Goal: Task Accomplishment & Management: Use online tool/utility

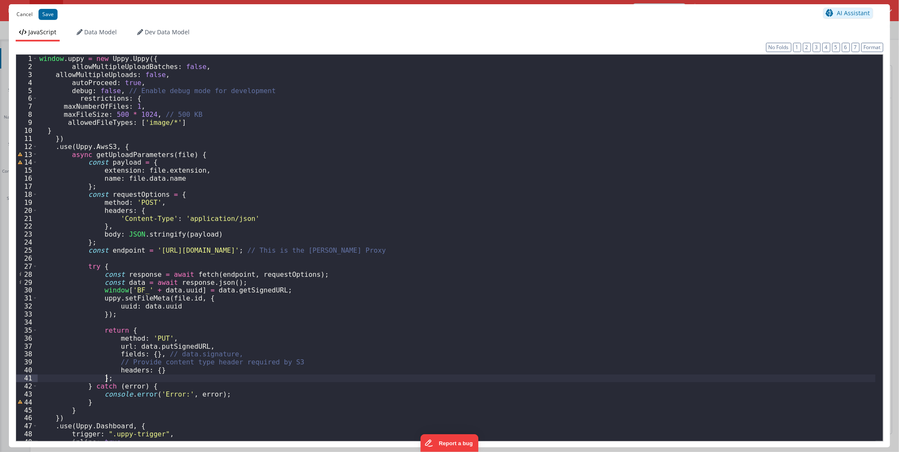
click at [26, 11] on button "Cancel" at bounding box center [24, 14] width 25 height 12
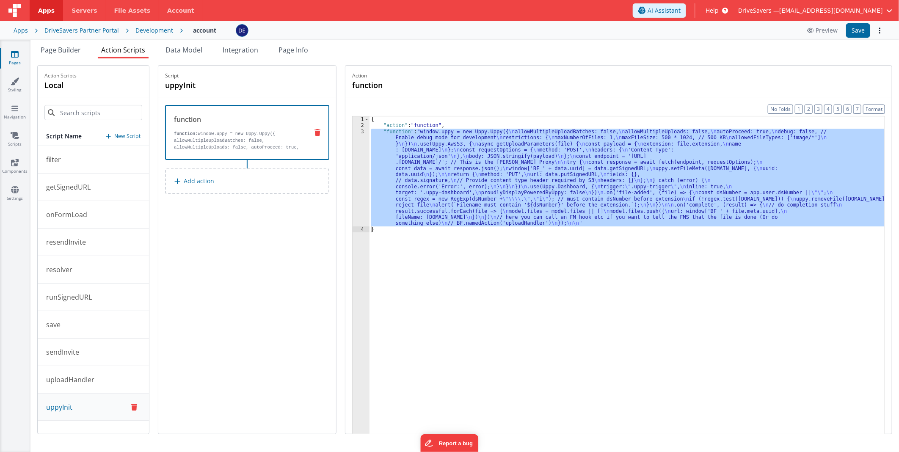
click at [362, 158] on div "3" at bounding box center [361, 178] width 17 height 98
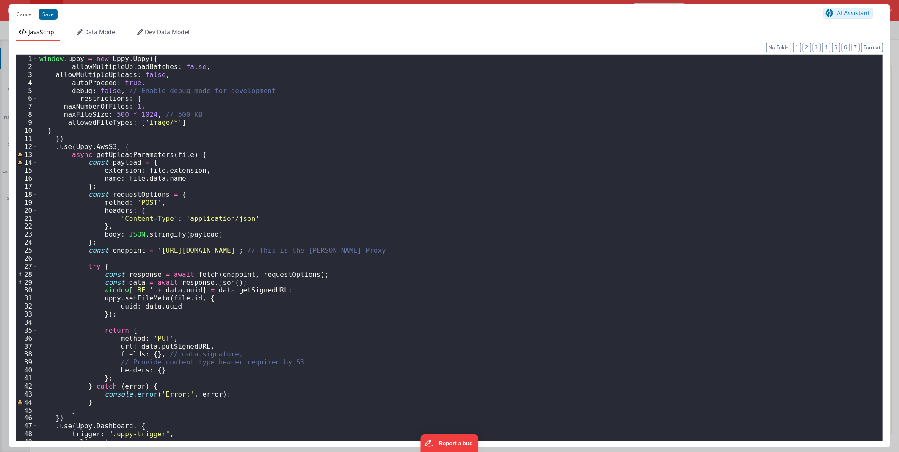
click at [159, 250] on div "window . uppy = new Uppy . Uppy ({ allowMultipleUploadBatches : false , allowMu…" at bounding box center [457, 256] width 838 height 402
drag, startPoint x: 159, startPoint y: 250, endPoint x: 407, endPoint y: 251, distance: 247.3
click at [407, 251] on div "window . uppy = new Uppy . Uppy ({ allowMultipleUploadBatches : false , allowMu…" at bounding box center [457, 256] width 838 height 402
click at [407, 251] on div "window . uppy = new Uppy . Uppy ({ allowMultipleUploadBatches : false , allowMu…" at bounding box center [457, 248] width 838 height 387
drag, startPoint x: 408, startPoint y: 249, endPoint x: 153, endPoint y: 250, distance: 254.9
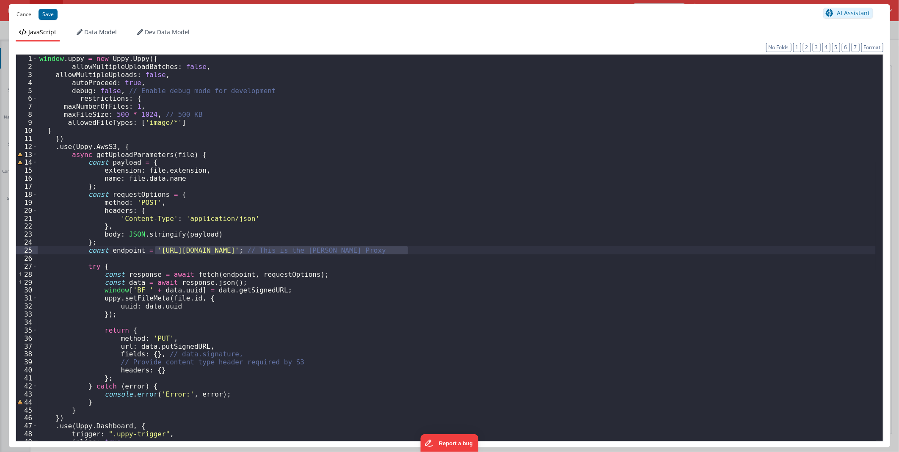
click at [153, 250] on div "window . uppy = new Uppy . Uppy ({ allowMultipleUploadBatches : false , allowMu…" at bounding box center [457, 256] width 838 height 402
click at [424, 111] on div "window . uppy = new Uppy . Uppy ({ allowMultipleUploadBatches : false , allowMu…" at bounding box center [457, 256] width 838 height 402
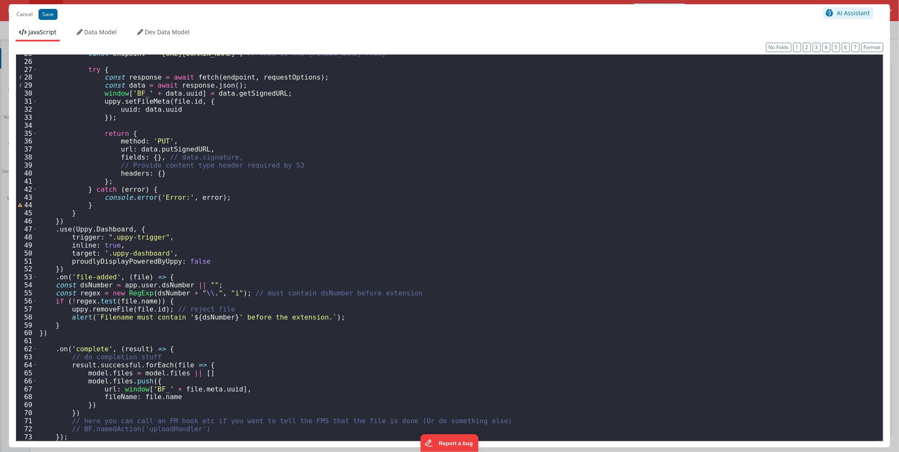
scroll to position [213, 0]
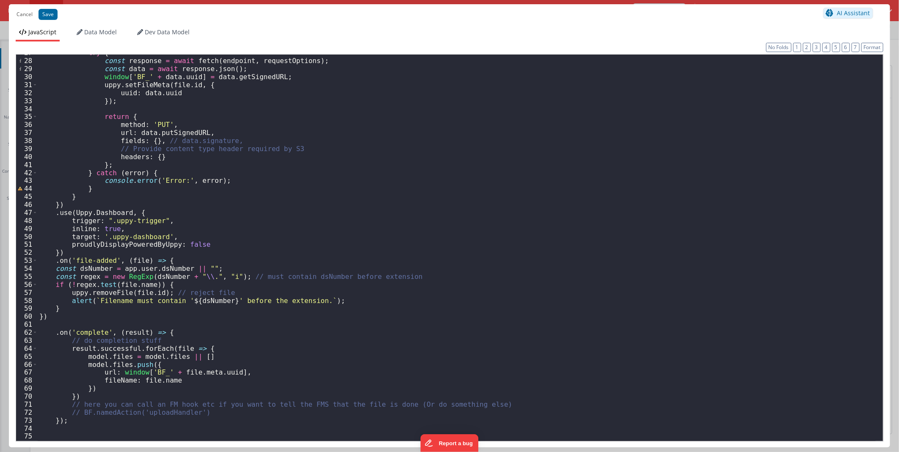
click at [243, 174] on div "try { const response = await fetch ( endpoint , requestOptions ) ; const data =…" at bounding box center [457, 250] width 838 height 402
click at [236, 183] on div "try { const response = await fetch ( endpoint , requestOptions ) ; const data =…" at bounding box center [457, 250] width 838 height 402
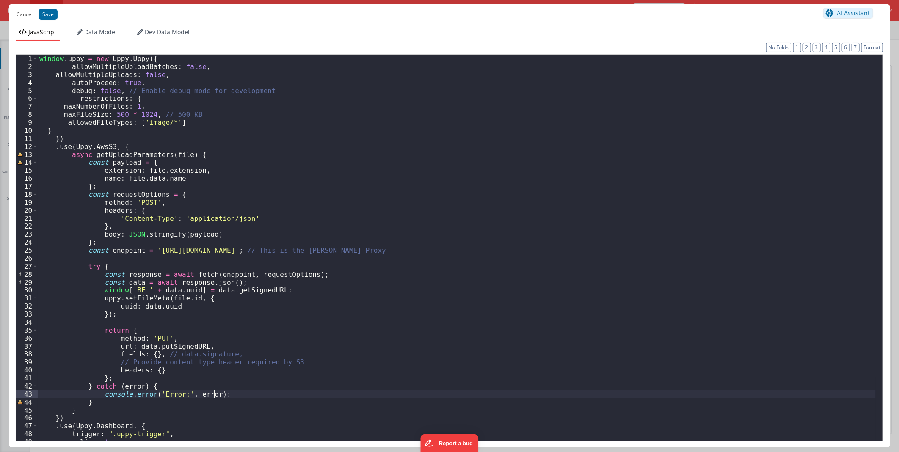
scroll to position [0, 0]
click at [379, 123] on div "window . uppy = new Uppy . Uppy ({ allowMultipleUploadBatches : false , allowMu…" at bounding box center [457, 256] width 838 height 402
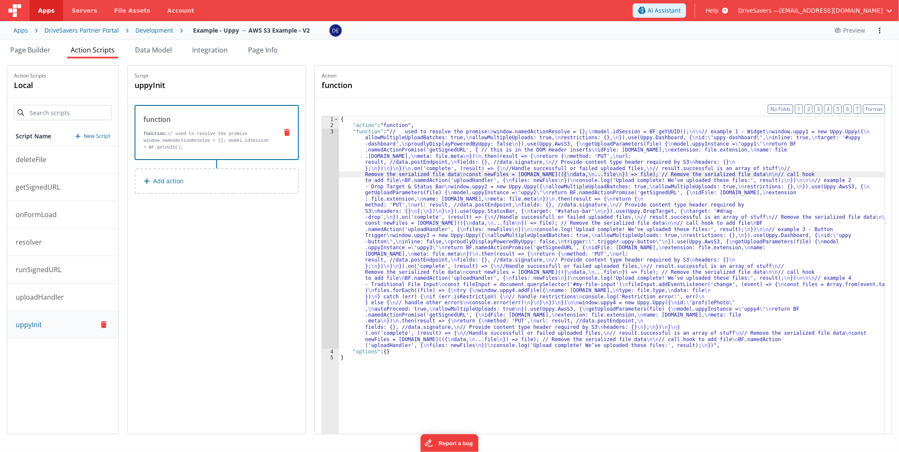
click at [382, 175] on div "{ "action" : "function" , "function" : "// used to resolve the promise \n windo…" at bounding box center [612, 294] width 546 height 356
click at [336, 166] on div "3" at bounding box center [330, 239] width 17 height 220
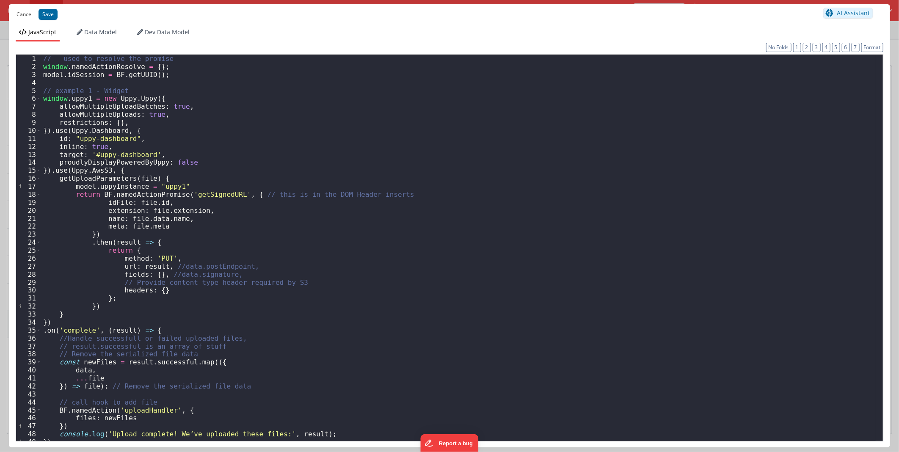
click at [167, 179] on div "// used to resolve the promise window . namedActionResolve = { } ; model . idSe…" at bounding box center [458, 256] width 835 height 402
click at [154, 177] on div "// used to resolve the promise window . namedActionResolve = { } ; model . idSe…" at bounding box center [458, 256] width 835 height 402
click at [161, 178] on div "// used to resolve the promise window . namedActionResolve = { } ; model . idSe…" at bounding box center [458, 256] width 835 height 402
click at [132, 131] on div "// used to resolve the promise window . namedActionResolve = { } ; model . idSe…" at bounding box center [458, 256] width 835 height 402
click at [134, 169] on div "// used to resolve the promise window . namedActionResolve = { } ; model . idSe…" at bounding box center [458, 256] width 835 height 402
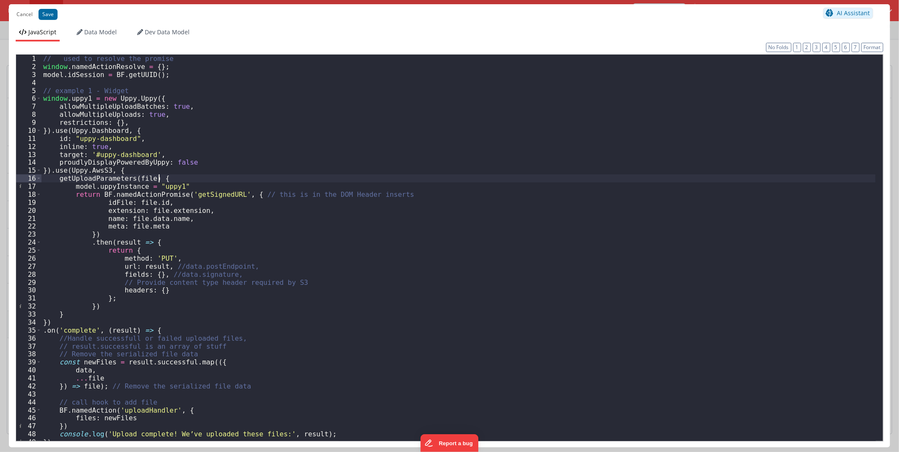
click at [159, 176] on div "// used to resolve the promise window . namedActionResolve = { } ; model . idSe…" at bounding box center [458, 256] width 835 height 402
click at [161, 171] on div "// used to resolve the promise window . namedActionResolve = { } ; model . idSe…" at bounding box center [458, 256] width 835 height 402
click at [163, 178] on div "// used to resolve the promise window . namedActionResolve = { } ; model . idSe…" at bounding box center [458, 256] width 835 height 402
click at [558, 226] on div "// used to resolve the promise window . namedActionResolve = { } ; model . idSe…" at bounding box center [458, 256] width 835 height 402
click at [166, 179] on div "// used to resolve the promise window . namedActionResolve = { } ; model . idSe…" at bounding box center [458, 256] width 835 height 402
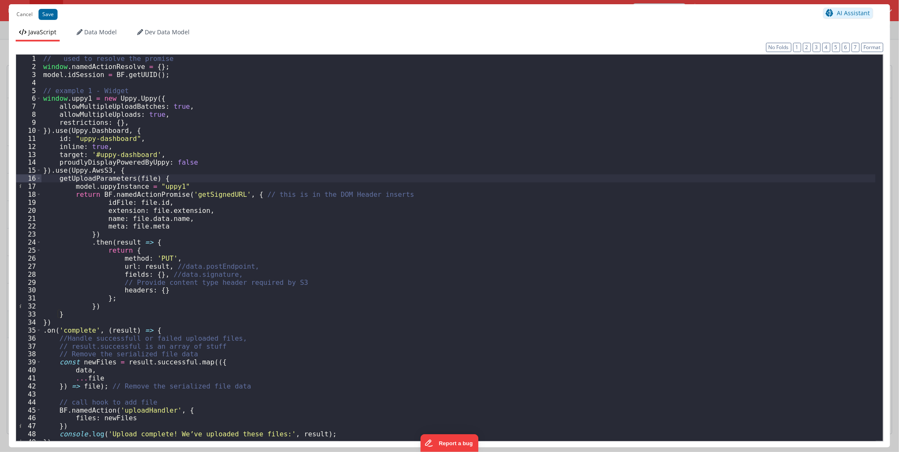
click at [132, 166] on div "// used to resolve the promise window . namedActionResolve = { } ; model . idSe…" at bounding box center [458, 256] width 835 height 402
click at [130, 169] on div "// used to resolve the promise window . namedActionResolve = { } ; model . idSe…" at bounding box center [458, 256] width 835 height 402
click at [178, 177] on div "// used to resolve the promise window . namedActionResolve = { } ; model . idSe…" at bounding box center [458, 256] width 835 height 402
click at [162, 172] on div "// used to resolve the promise window . namedActionResolve = { } ; model . idSe…" at bounding box center [458, 256] width 835 height 402
click at [273, 266] on div "// used to resolve the promise window . namedActionResolve = { } ; model . idSe…" at bounding box center [458, 256] width 835 height 402
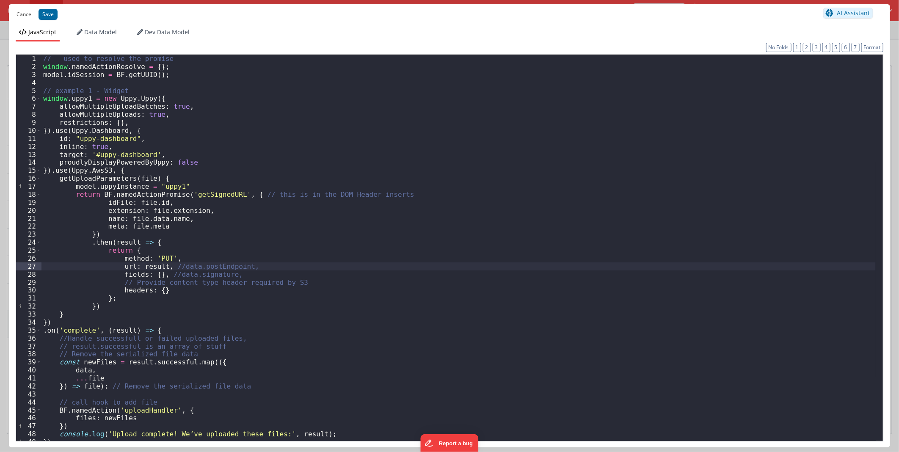
click at [207, 194] on div "// used to resolve the promise window . namedActionResolve = { } ; model . idSe…" at bounding box center [458, 256] width 835 height 402
click at [404, 224] on div "// used to resolve the promise window . namedActionResolve = { } ; model . idSe…" at bounding box center [458, 256] width 835 height 402
click at [201, 176] on div "// used to resolve the promise window . namedActionResolve = { } ; model . idSe…" at bounding box center [458, 256] width 835 height 402
click at [223, 160] on div "// used to resolve the promise window . namedActionResolve = { } ; model . idSe…" at bounding box center [458, 256] width 835 height 402
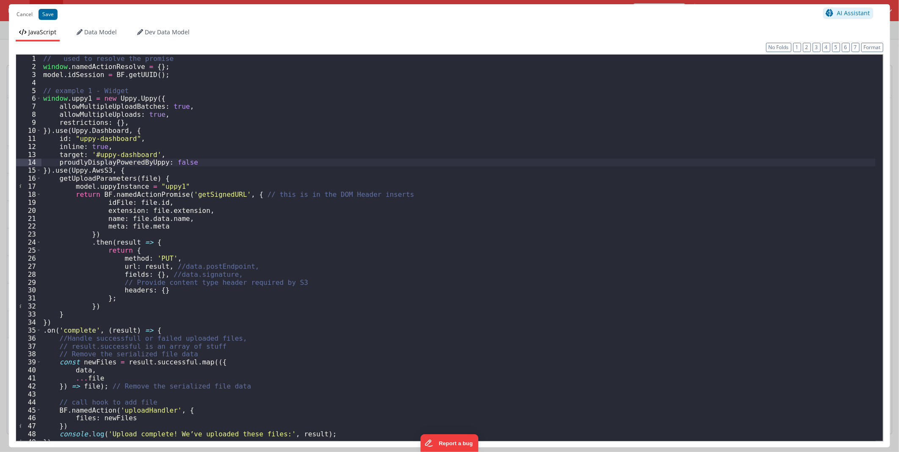
click at [235, 132] on div "// used to resolve the promise window . namedActionResolve = { } ; model . idSe…" at bounding box center [458, 256] width 835 height 402
click at [124, 168] on div "// used to resolve the promise window . namedActionResolve = { } ; model . idSe…" at bounding box center [458, 256] width 835 height 402
click at [137, 130] on div "// used to resolve the promise window . namedActionResolve = { } ; model . idSe…" at bounding box center [458, 256] width 835 height 402
click at [121, 171] on div "// used to resolve the promise window . namedActionResolve = { } ; model . idSe…" at bounding box center [458, 256] width 835 height 402
click at [431, 308] on div "// used to resolve the promise window . namedActionResolve = { } ; model . idSe…" at bounding box center [458, 256] width 835 height 402
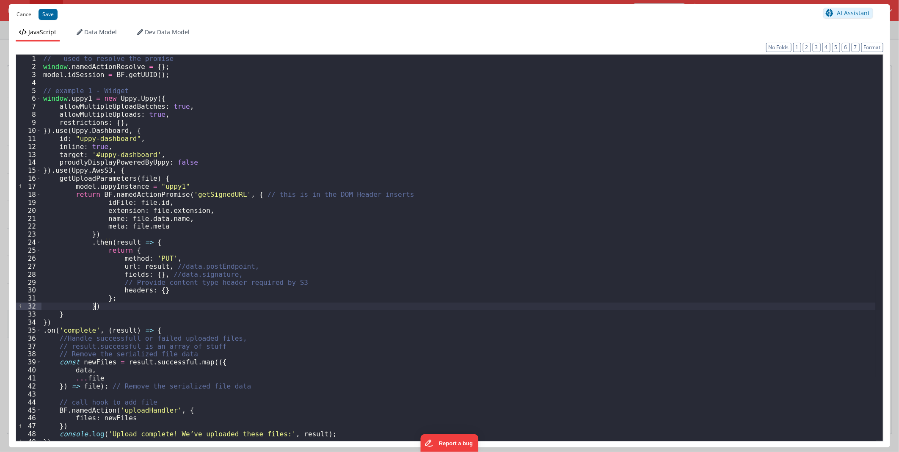
click at [126, 167] on div "// used to resolve the promise window . namedActionResolve = { } ; model . idSe…" at bounding box center [458, 256] width 835 height 402
click at [201, 144] on div "// used to resolve the promise window . namedActionResolve = { } ; model . idSe…" at bounding box center [458, 256] width 835 height 402
click at [139, 130] on div "// used to resolve the promise window . namedActionResolve = { } ; model . idSe…" at bounding box center [458, 256] width 835 height 402
click at [165, 100] on div "// used to resolve the promise window . namedActionResolve = { } ; model . idSe…" at bounding box center [458, 256] width 835 height 402
click at [151, 97] on div "// used to resolve the promise window . namedActionResolve = { } ; model . idSe…" at bounding box center [458, 256] width 835 height 402
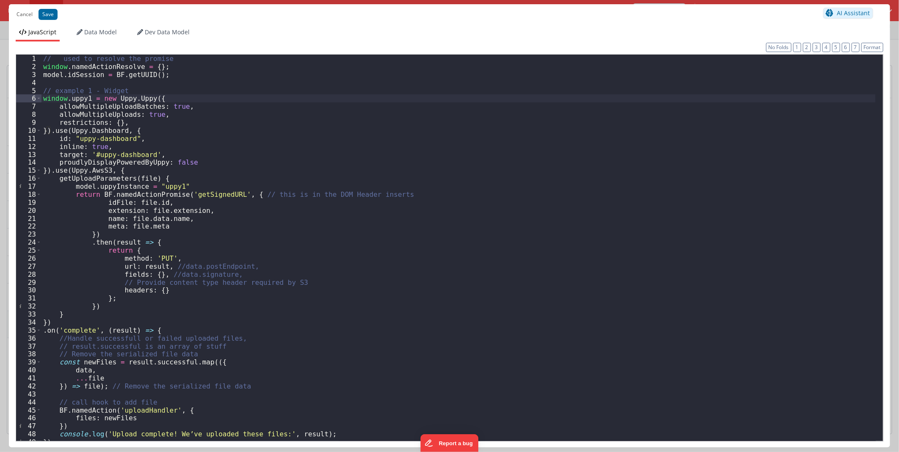
click at [154, 98] on div "// used to resolve the promise window . namedActionResolve = { } ; model . idSe…" at bounding box center [458, 256] width 835 height 402
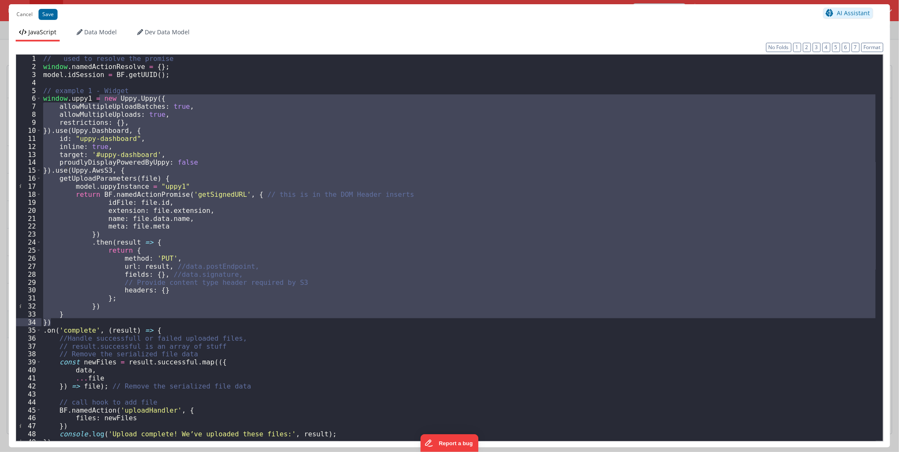
drag, startPoint x: 98, startPoint y: 97, endPoint x: 119, endPoint y: 322, distance: 226.2
click at [119, 322] on div "// used to resolve the promise window . namedActionResolve = { } ; model . idSe…" at bounding box center [458, 256] width 835 height 402
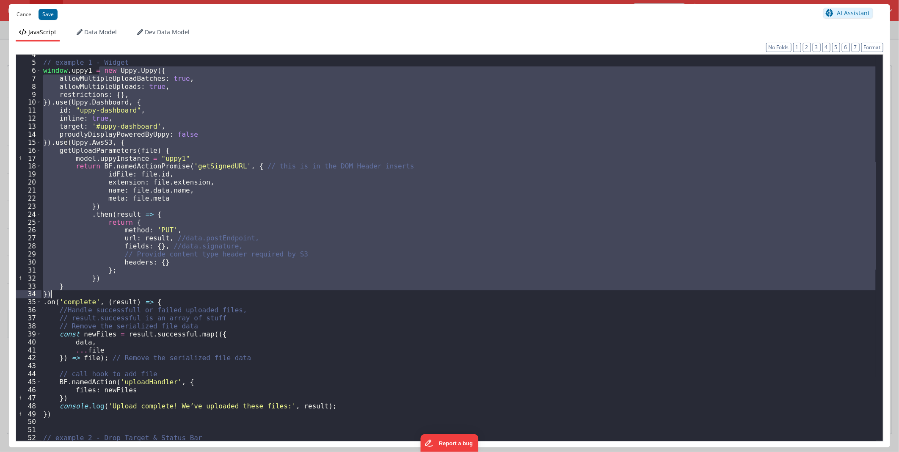
scroll to position [28, 0]
drag, startPoint x: 6, startPoint y: 6, endPoint x: 11, endPoint y: 7, distance: 5.2
click at [6, 6] on div "Cancel Save AI Assistant JavaScript Data Model Dev Data Model Format 7 6 5 4 3 …" at bounding box center [449, 226] width 899 height 452
click at [19, 10] on button "Cancel" at bounding box center [24, 14] width 25 height 12
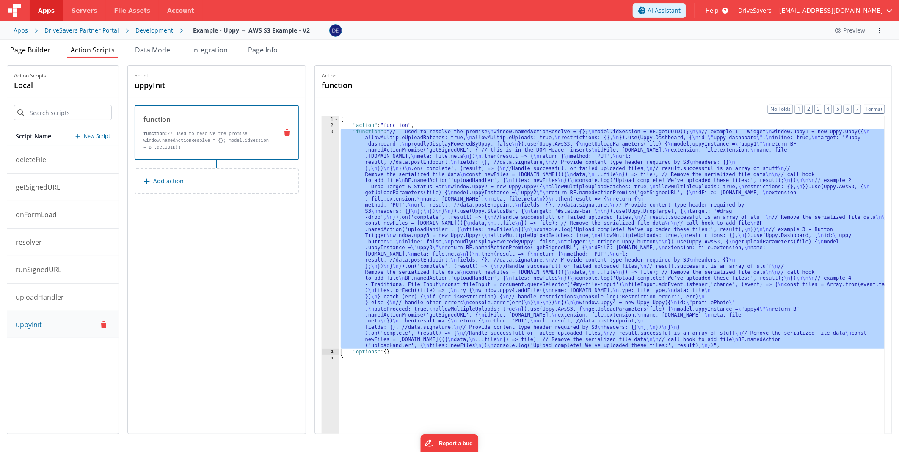
click at [41, 50] on span "Page Builder" at bounding box center [30, 49] width 40 height 9
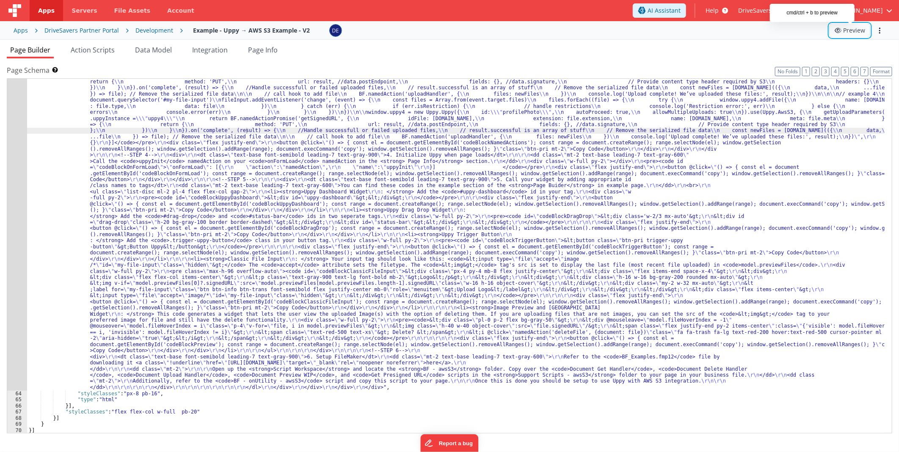
click at [848, 30] on button "Preview" at bounding box center [850, 31] width 41 height 14
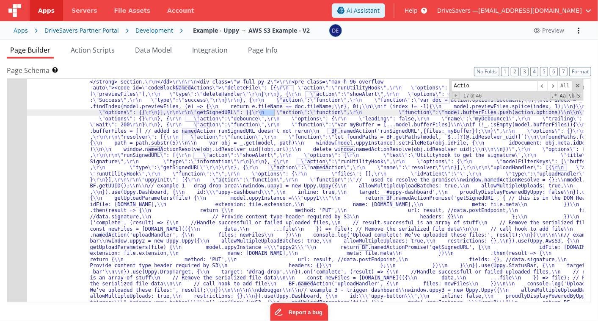
type input "Action"
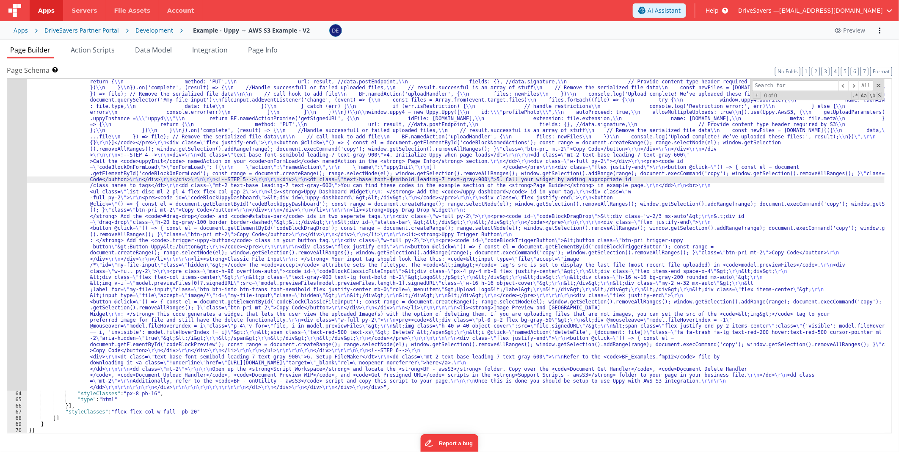
click at [392, 181] on div ""html" : "<div class= \" bg-white \" > \r\n <div class= \"\" > \r\n <div class=…" at bounding box center [456, 293] width 858 height 918
click at [81, 52] on span "Action Scripts" at bounding box center [93, 49] width 44 height 9
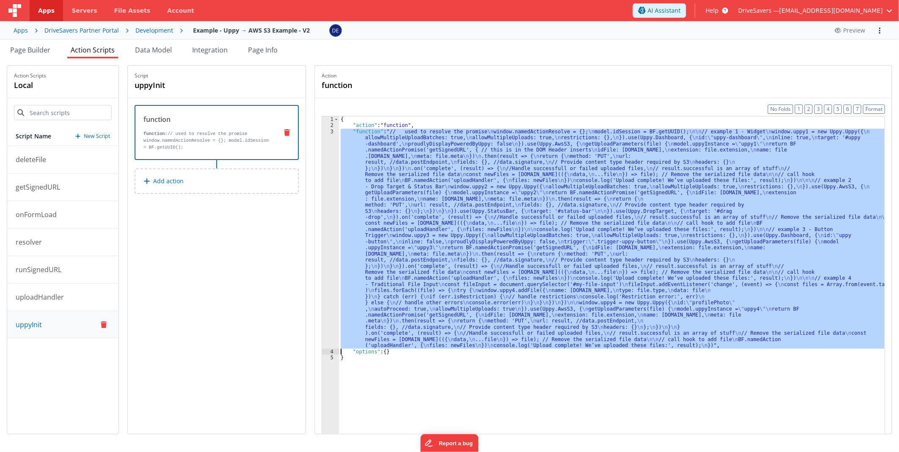
click at [339, 212] on div "3" at bounding box center [330, 239] width 17 height 220
click at [331, 208] on div "3" at bounding box center [330, 239] width 17 height 220
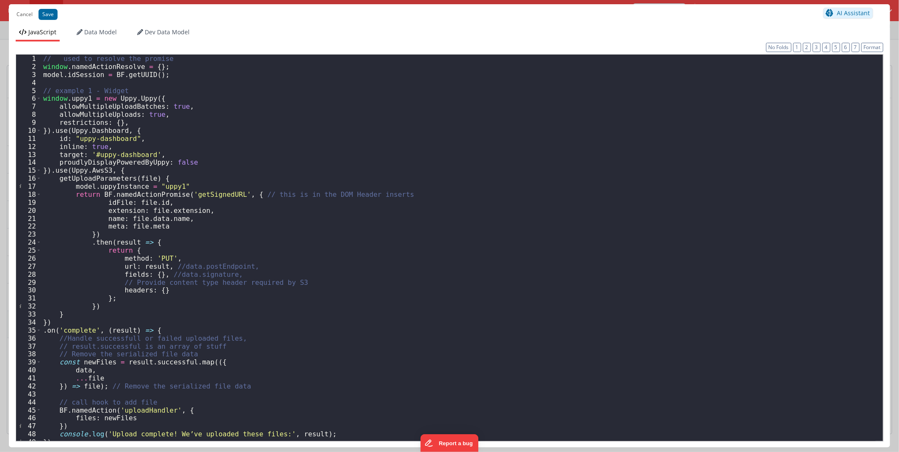
click at [57, 74] on div "// used to resolve the promise window . namedActionResolve = { } ; model . idSe…" at bounding box center [458, 256] width 835 height 402
click at [72, 68] on div "// used to resolve the promise window . namedActionResolve = { } ; model . idSe…" at bounding box center [458, 256] width 835 height 402
click at [73, 74] on div "// used to resolve the promise window . namedActionResolve = { } ; model . idSe…" at bounding box center [458, 256] width 835 height 402
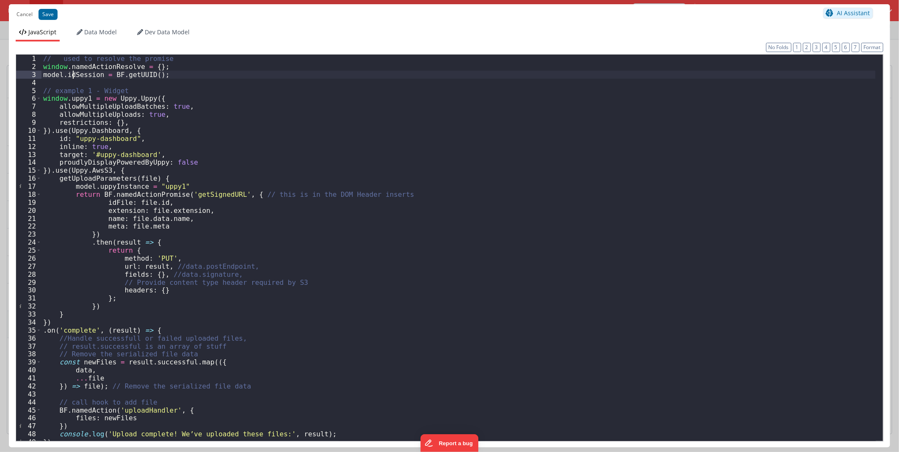
click at [73, 74] on div "// used to resolve the promise window . namedActionResolve = { } ; model . idSe…" at bounding box center [458, 256] width 835 height 402
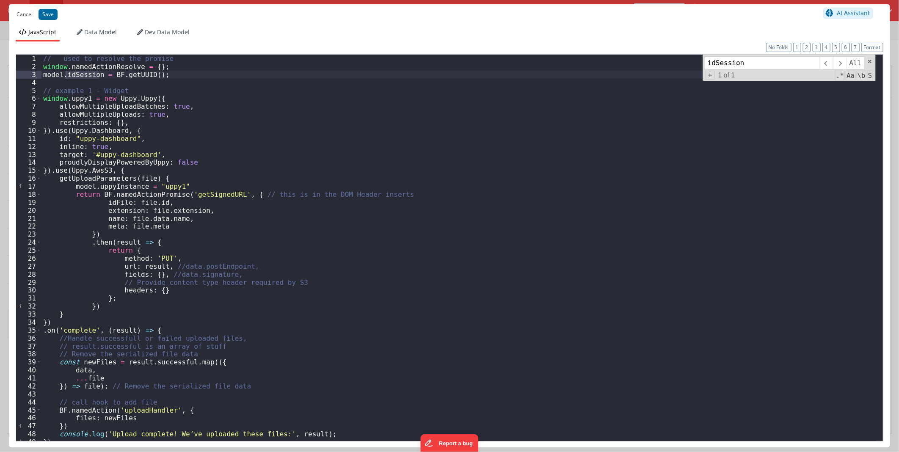
click at [166, 97] on div "// used to resolve the promise window . namedActionResolve = { } ; model . idSe…" at bounding box center [458, 256] width 835 height 402
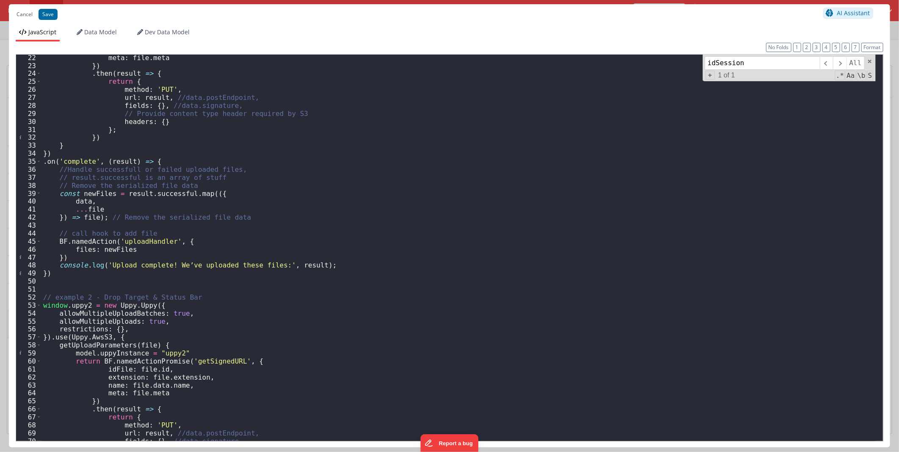
scroll to position [169, 0]
click at [82, 277] on div "meta : file . meta }) . then ( result => { return { method : 'PUT' , url : resu…" at bounding box center [458, 255] width 835 height 402
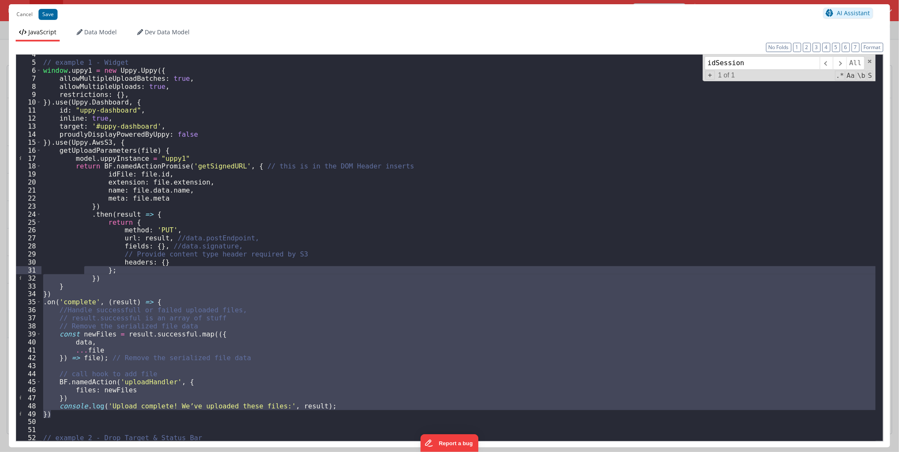
scroll to position [0, 0]
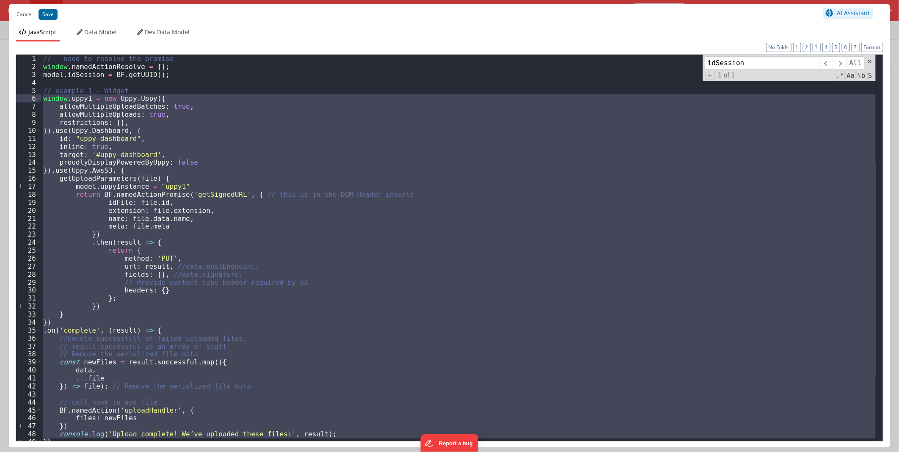
drag, startPoint x: 86, startPoint y: 273, endPoint x: 34, endPoint y: 100, distance: 180.0
click at [34, 100] on div "1 2 3 4 5 6 7 8 9 10 11 12 13 14 15 16 17 18 19 20 21 22 23 24 25 26 27 28 29 3…" at bounding box center [450, 247] width 868 height 387
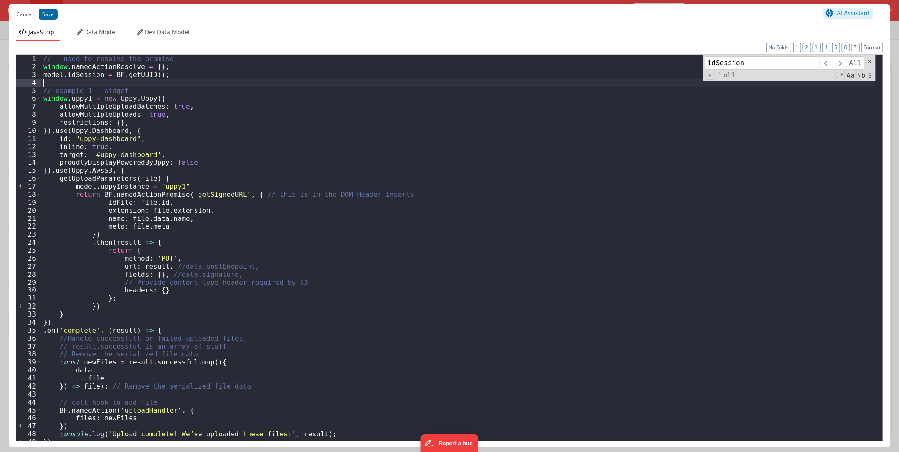
click at [181, 83] on div "// used to resolve the promise window . namedActionResolve = { } ; model . idSe…" at bounding box center [458, 256] width 835 height 402
drag, startPoint x: 161, startPoint y: 65, endPoint x: 30, endPoint y: 65, distance: 131.3
click at [30, 65] on div "1 2 3 4 5 6 7 8 9 10 11 12 13 14 15 16 17 18 19 20 21 22 23 24 25 26 27 28 29 3…" at bounding box center [450, 247] width 868 height 387
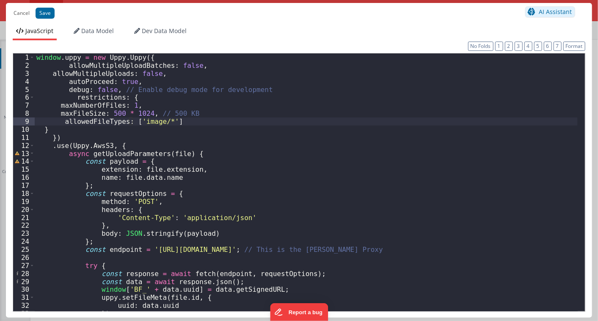
click at [129, 157] on div "window . uppy = new Uppy . Uppy ({ allowMultipleUploadBatches : false , allowMu…" at bounding box center [306, 190] width 543 height 274
click at [152, 169] on div "window . uppy = new Uppy . Uppy ({ allowMultipleUploadBatches : false , allowMu…" at bounding box center [306, 190] width 543 height 274
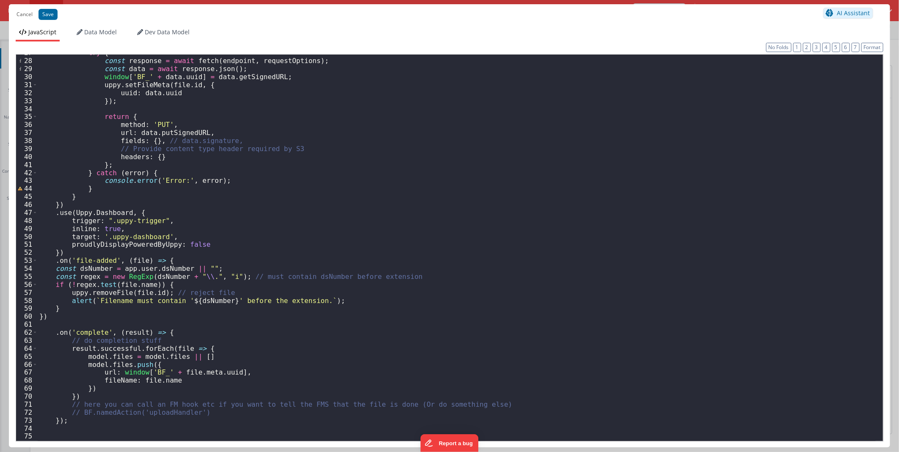
scroll to position [213, 0]
click at [116, 320] on div "try { const response = await fetch ( endpoint , requestOptions ) ; const data =…" at bounding box center [457, 250] width 838 height 402
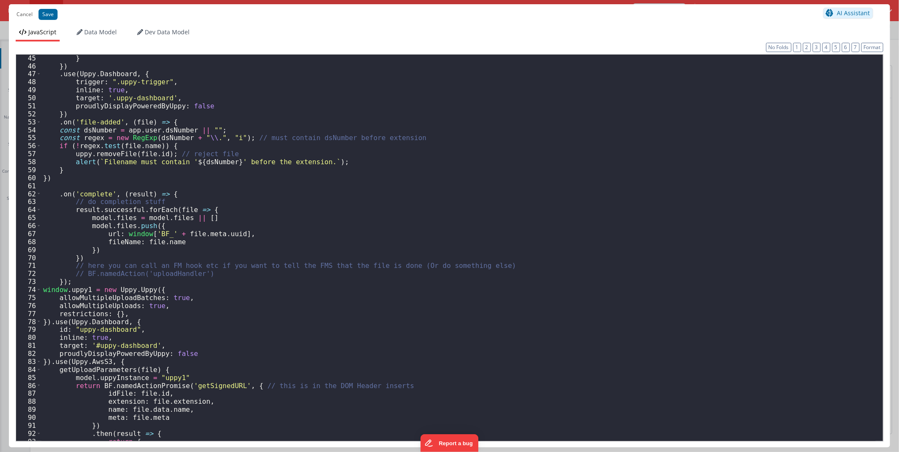
scroll to position [324, 0]
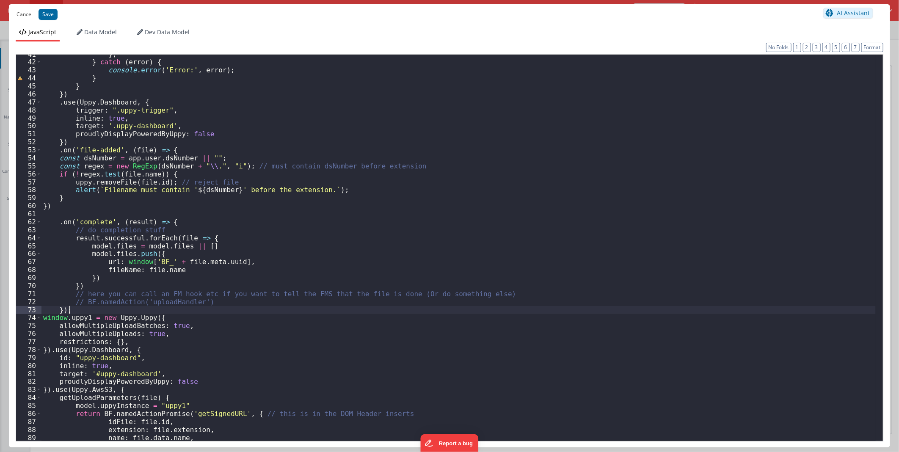
click at [94, 310] on div "} ; } catch ( error ) { console . error ( 'Error:' , error ) ; } } }) . use ( U…" at bounding box center [458, 251] width 835 height 402
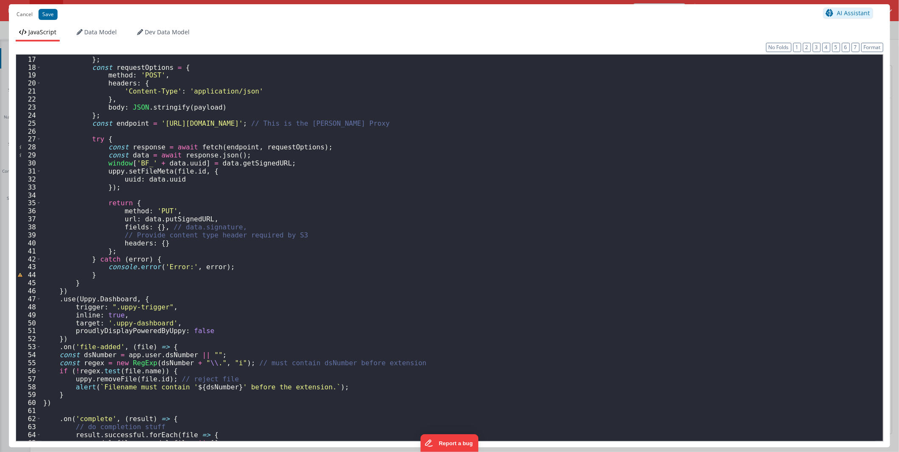
scroll to position [0, 0]
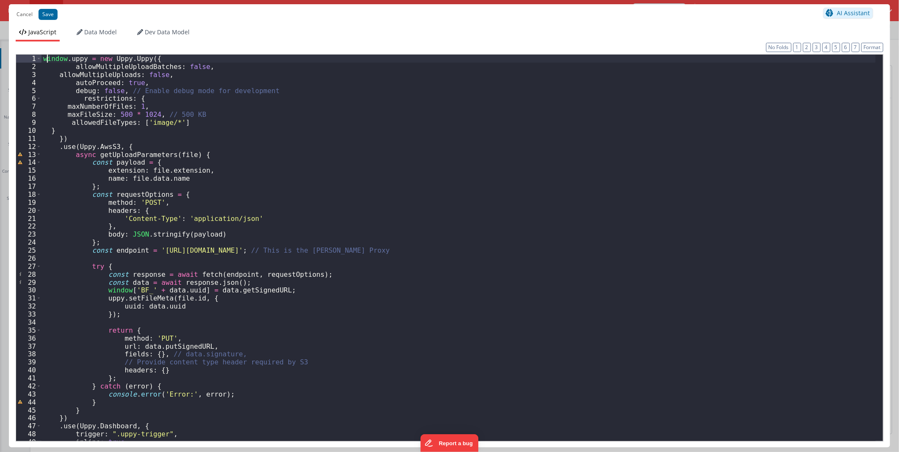
click at [45, 56] on div "window . uppy = new Uppy . Uppy ({ allowMultipleUploadBatches : false , allowMu…" at bounding box center [458, 256] width 835 height 402
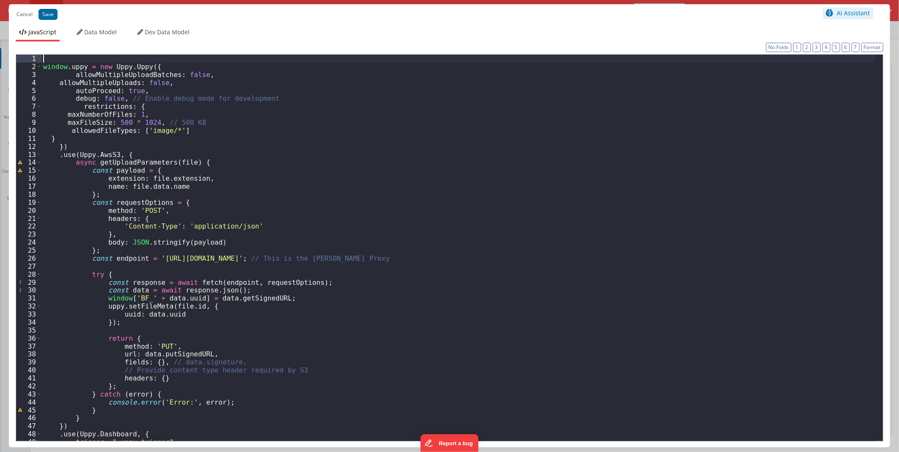
paste textarea
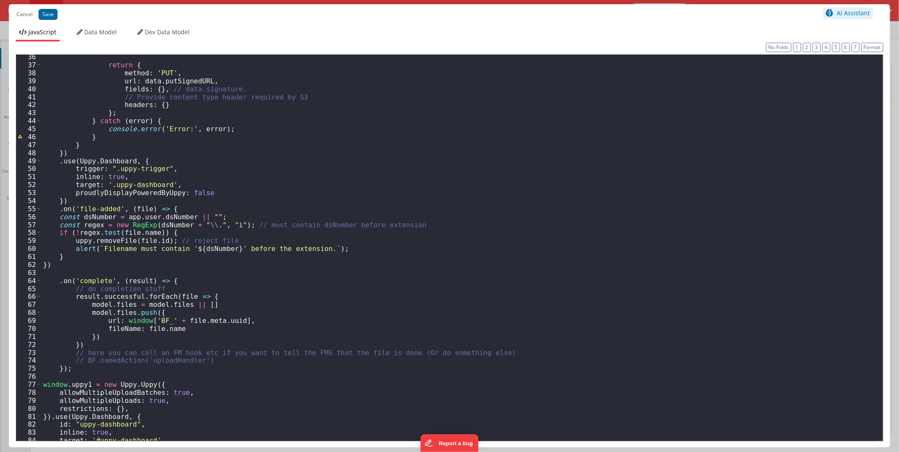
scroll to position [366, 0]
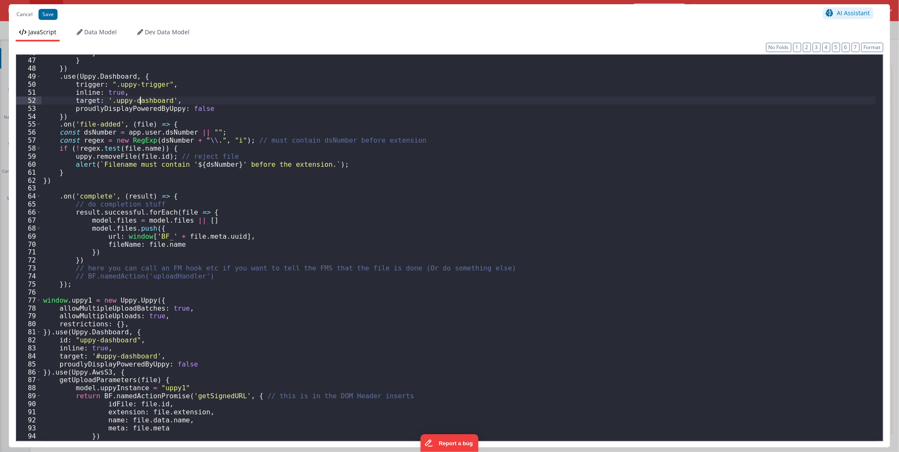
click at [142, 99] on div "} } }) . use ( Uppy . Dashboard , { trigger : ".uppy-trigger" , inline : true ,…" at bounding box center [458, 250] width 835 height 402
drag, startPoint x: 142, startPoint y: 99, endPoint x: 119, endPoint y: 99, distance: 23.3
click at [119, 99] on div "} } }) . use ( Uppy . Dashboard , { trigger : ".uppy-trigger" , inline : true ,…" at bounding box center [458, 250] width 835 height 402
click at [40, 13] on button "Save" at bounding box center [48, 14] width 19 height 11
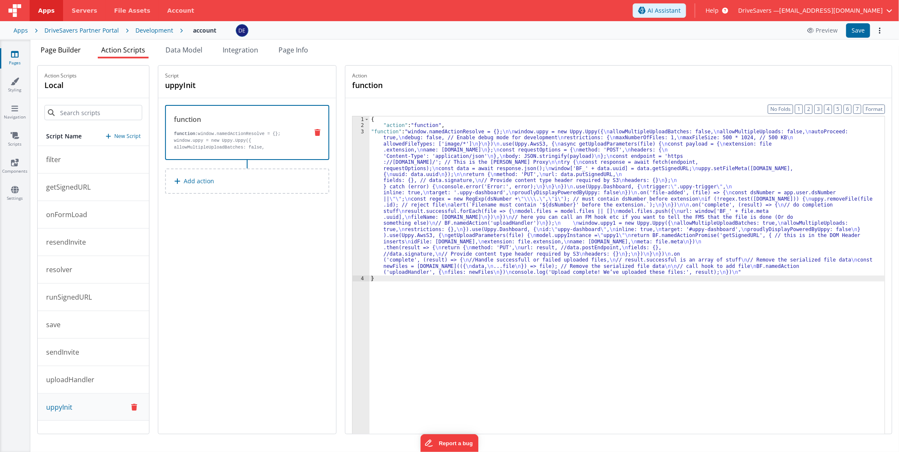
click at [69, 47] on span "Page Builder" at bounding box center [61, 49] width 40 height 9
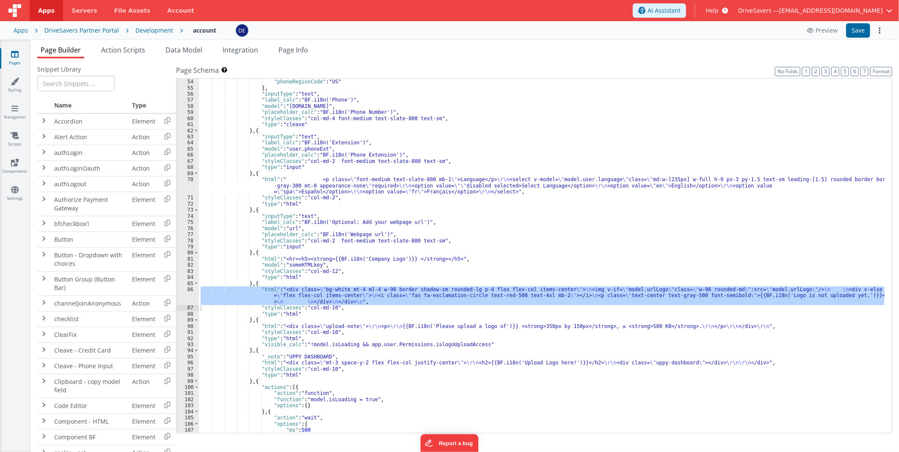
click at [557, 170] on div ""phone" : true , "phoneRegionCode" : "US" } , "inputType" : "text" , "label_cal…" at bounding box center [542, 256] width 686 height 367
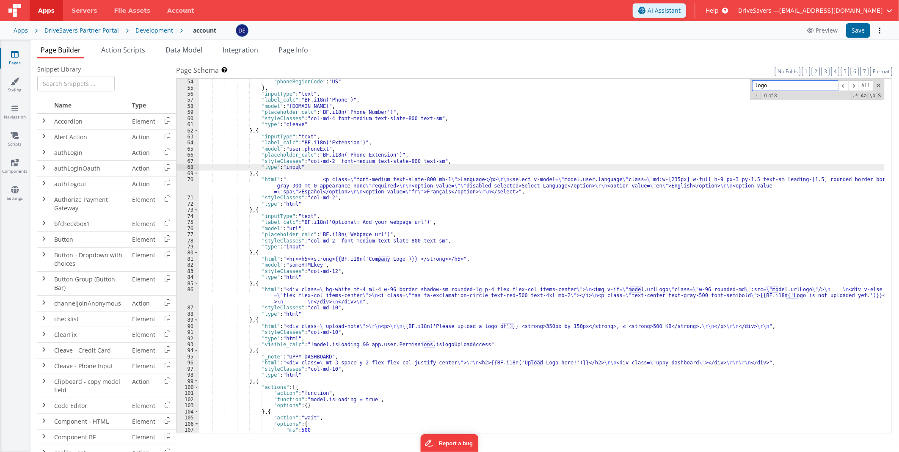
paste input "uppy-dashboard"
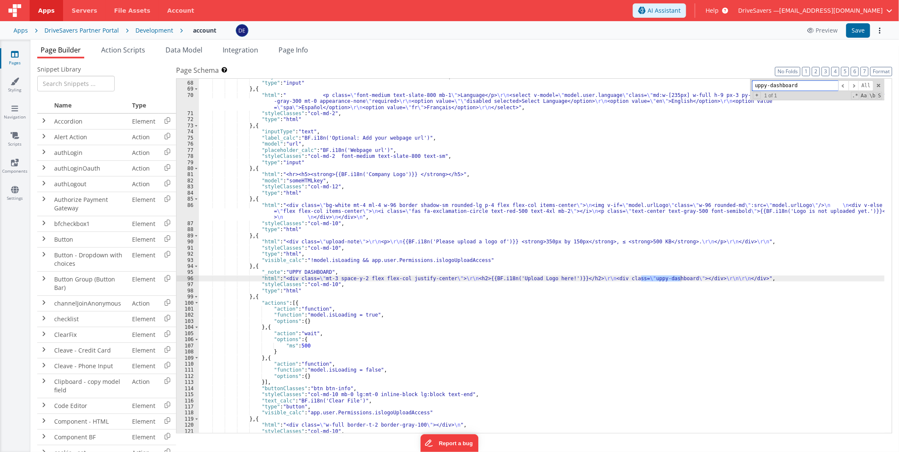
scroll to position [414, 0]
type input "uppy-dashboard"
click at [598, 278] on div ""styleClasses" : "col-md-2 font-medium text-slate-800 text-sm" , "type" : "inpu…" at bounding box center [542, 256] width 686 height 354
click at [183, 276] on div "96" at bounding box center [188, 279] width 22 height 6
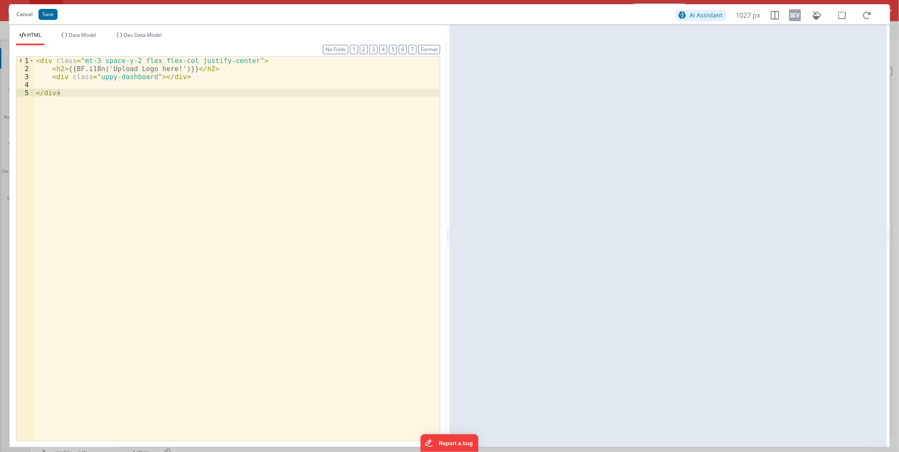
click at [27, 16] on button "Cancel" at bounding box center [24, 14] width 25 height 12
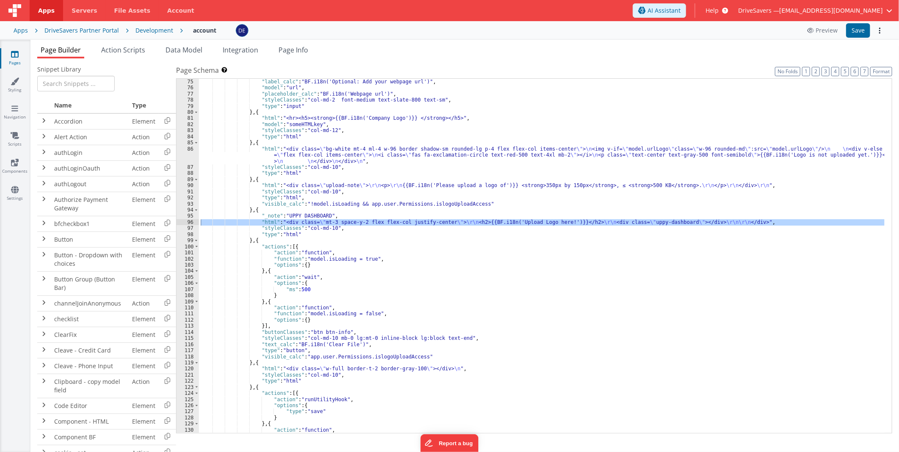
scroll to position [499, 0]
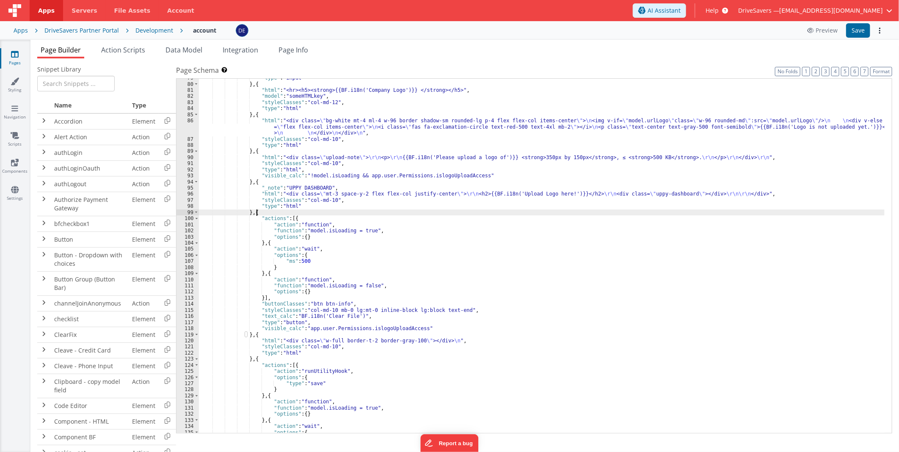
click at [274, 212] on div ""type" : "input" } , { "html" : "<hr><h5><strong>{{BF.i18n('Company Logo')}} </…" at bounding box center [542, 258] width 686 height 367
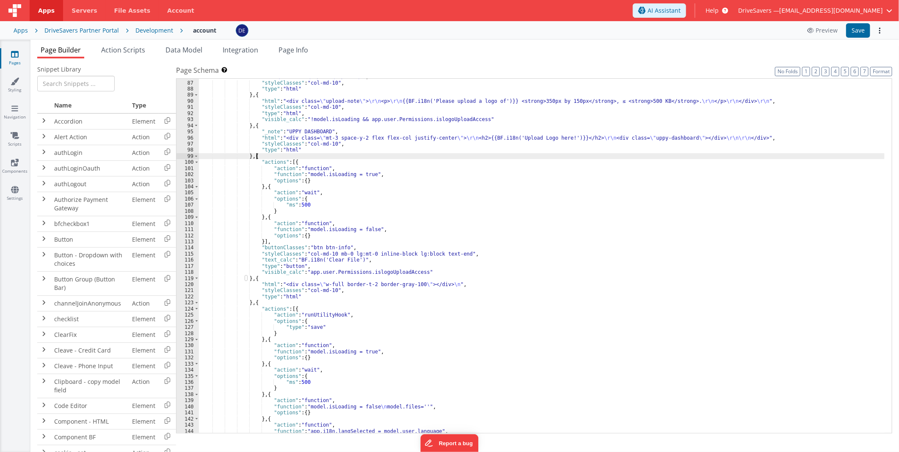
scroll to position [556, 0]
click at [404, 135] on div ""html" : "<div class= \" bg-white mt-4 ml-4 w-96 border shadow-sm rounded-lg p-…" at bounding box center [542, 250] width 686 height 379
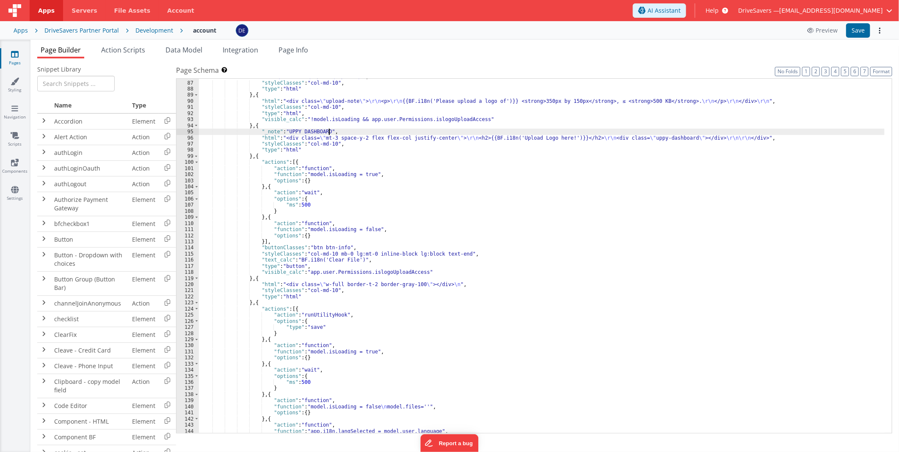
click at [492, 141] on div ""html" : "<div class= \" bg-white mt-4 ml-4 w-96 border shadow-sm rounded-lg p-…" at bounding box center [542, 250] width 686 height 379
click at [325, 138] on div ""html" : "<div class= \" bg-white mt-4 ml-4 w-96 border shadow-sm rounded-lg p-…" at bounding box center [542, 250] width 686 height 379
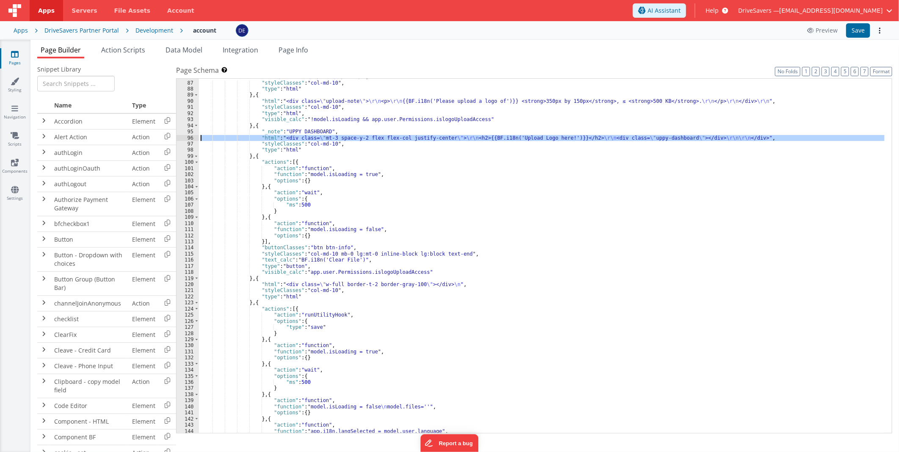
click at [177, 137] on div "96" at bounding box center [188, 138] width 22 height 6
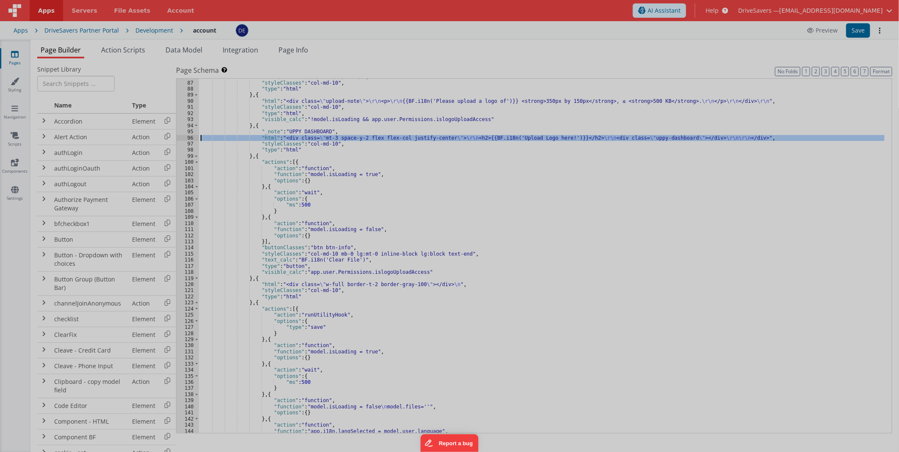
click at [180, 138] on div "< div class = "mt-3 space-y-2 flex flex-col justify-center" > < h2 > {{BF.i18n(…" at bounding box center [237, 248] width 406 height 400
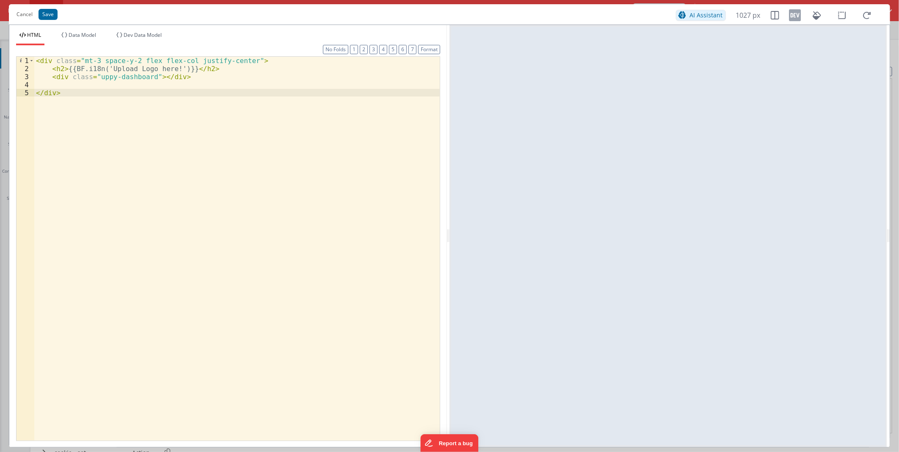
click at [183, 74] on div "< div class = "mt-3 space-y-2 flex flex-col justify-center" > < h2 > {{BF.i18n(…" at bounding box center [237, 257] width 406 height 400
drag, startPoint x: 184, startPoint y: 75, endPoint x: 51, endPoint y: 76, distance: 133.4
click at [51, 76] on div "< div class = "mt-3 space-y-2 flex flex-col justify-center" > < h2 > {{BF.i18n(…" at bounding box center [237, 257] width 406 height 400
click at [52, 83] on div "< div class = "mt-3 space-y-2 flex flex-col justify-center" > < h2 > {{BF.i18n(…" at bounding box center [237, 257] width 406 height 400
paste textarea
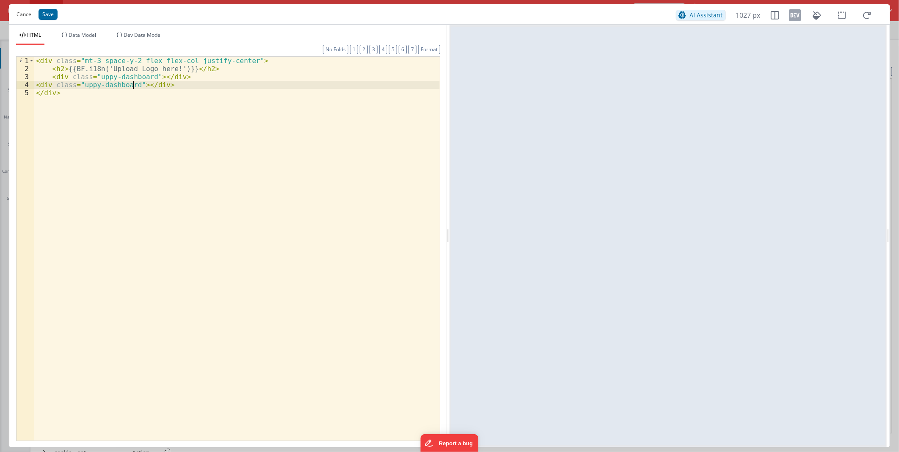
click at [133, 83] on div "< div class = "mt-3 space-y-2 flex flex-col justify-center" > < h2 > {{BF.i18n(…" at bounding box center [237, 257] width 406 height 400
click at [47, 16] on button "Save" at bounding box center [48, 14] width 19 height 11
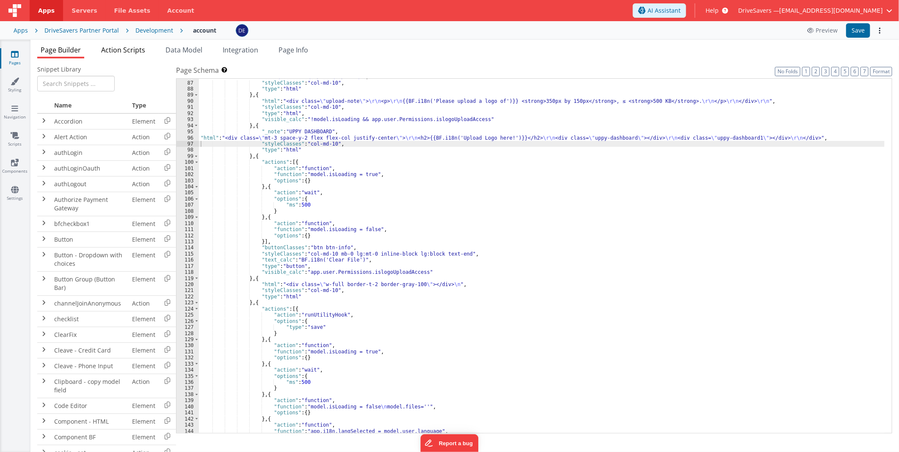
click at [114, 47] on span "Action Scripts" at bounding box center [123, 49] width 44 height 9
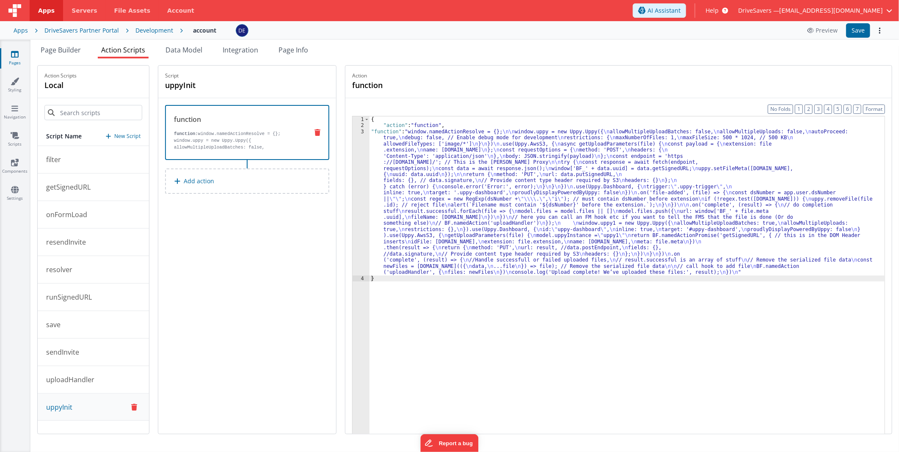
click at [433, 176] on div "{ "action" : "function" , "function" : "window.namedActionResolve = {}; \n\n wi…" at bounding box center [627, 294] width 515 height 356
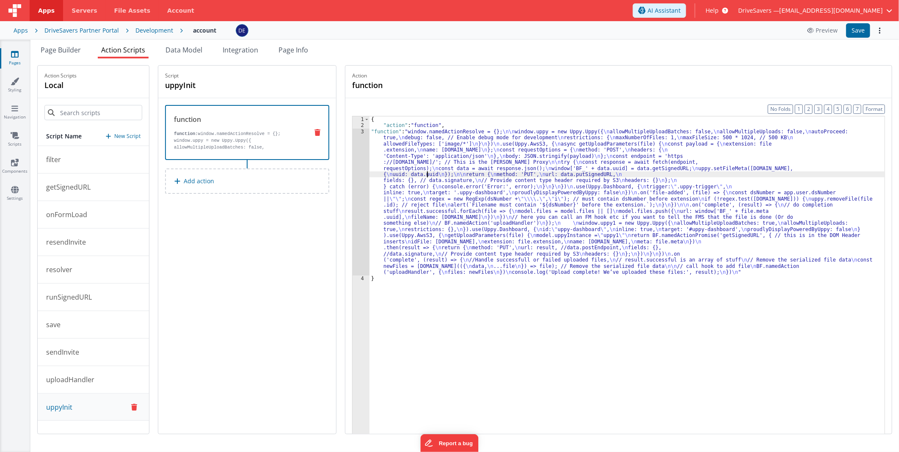
click at [369, 175] on div "3" at bounding box center [361, 202] width 17 height 147
click at [365, 174] on div "3" at bounding box center [361, 202] width 17 height 147
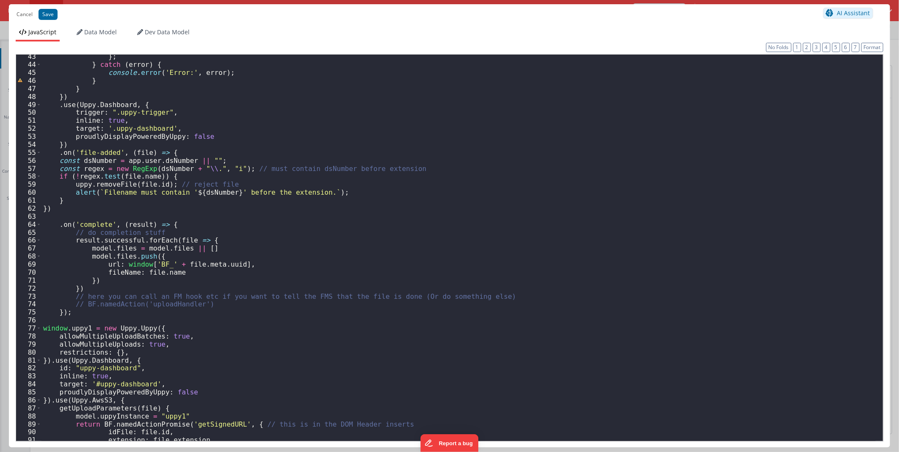
scroll to position [337, 0]
click at [140, 132] on div "} ; } catch ( error ) { console . error ( 'Error:' , error ) ; } } }) . use ( U…" at bounding box center [458, 254] width 835 height 402
drag, startPoint x: 140, startPoint y: 132, endPoint x: 121, endPoint y: 130, distance: 19.5
click at [121, 130] on div "} ; } catch ( error ) { console . error ( 'Error:' , error ) ; } } }) . use ( U…" at bounding box center [458, 254] width 835 height 402
click at [113, 130] on div "} ; } catch ( error ) { console . error ( 'Error:' , error ) ; } } }) . use ( U…" at bounding box center [458, 248] width 835 height 387
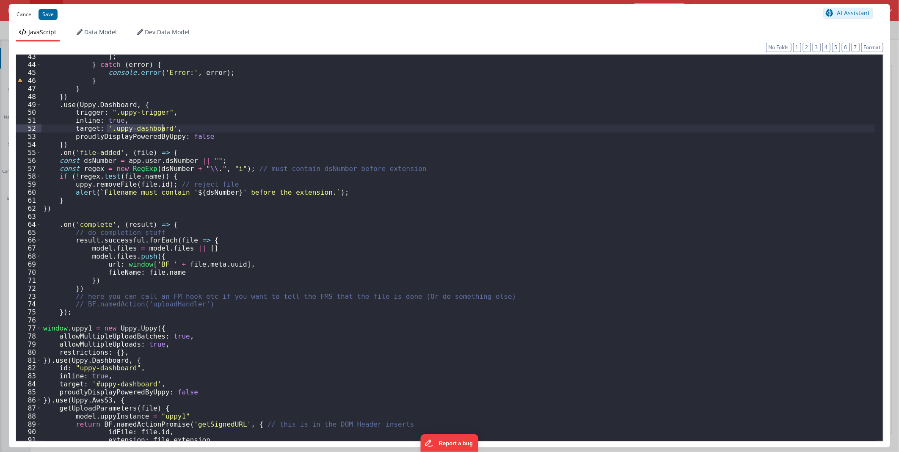
drag, startPoint x: 106, startPoint y: 127, endPoint x: 162, endPoint y: 128, distance: 55.9
click at [162, 128] on div "} ; } catch ( error ) { console . error ( 'Error:' , error ) ; } } }) . use ( U…" at bounding box center [458, 254] width 835 height 402
click at [124, 320] on div "} ; } catch ( error ) { console . error ( 'Error:' , error ) ; } } }) . use ( U…" at bounding box center [458, 254] width 835 height 402
drag, startPoint x: 124, startPoint y: 382, endPoint x: 106, endPoint y: 385, distance: 17.7
click at [106, 320] on div "} ; } catch ( error ) { console . error ( 'Error:' , error ) ; } } }) . use ( U…" at bounding box center [458, 254] width 835 height 402
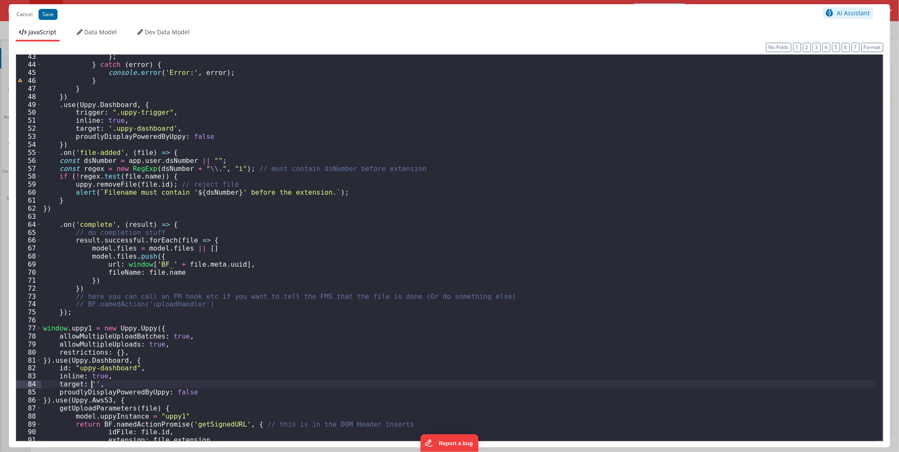
paste textarea
click at [45, 12] on button "Save" at bounding box center [48, 14] width 19 height 11
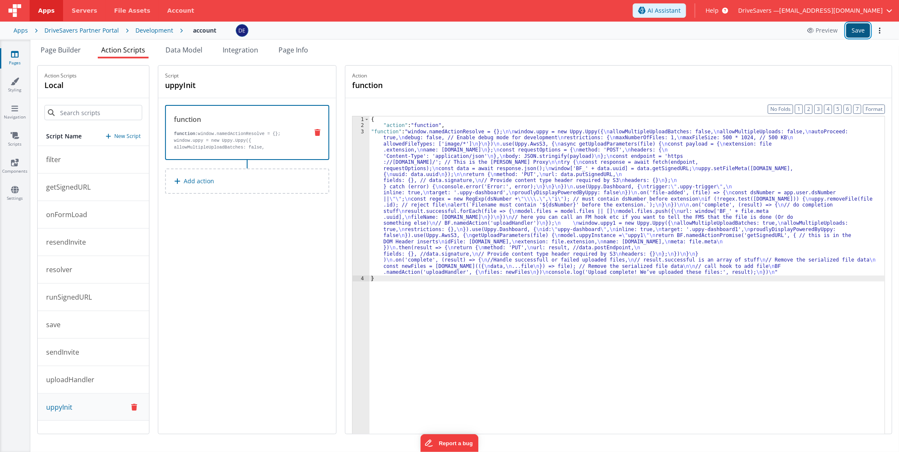
click at [598, 27] on button "Save" at bounding box center [858, 30] width 24 height 14
click at [598, 28] on icon at bounding box center [812, 31] width 8 height 6
